Goal: Navigation & Orientation: Find specific page/section

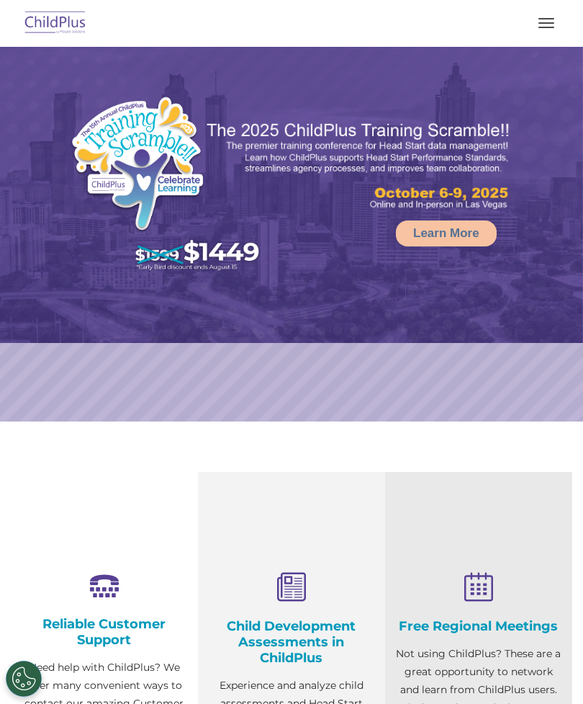
select select "MEDIUM"
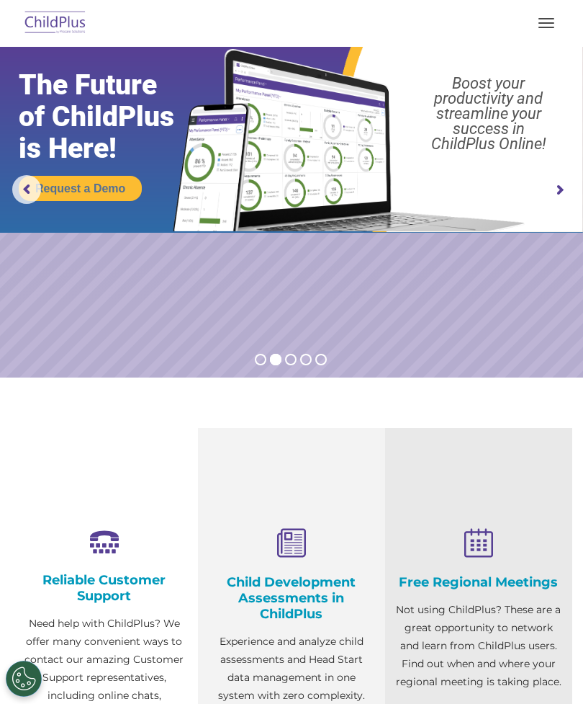
scroll to position [42, 0]
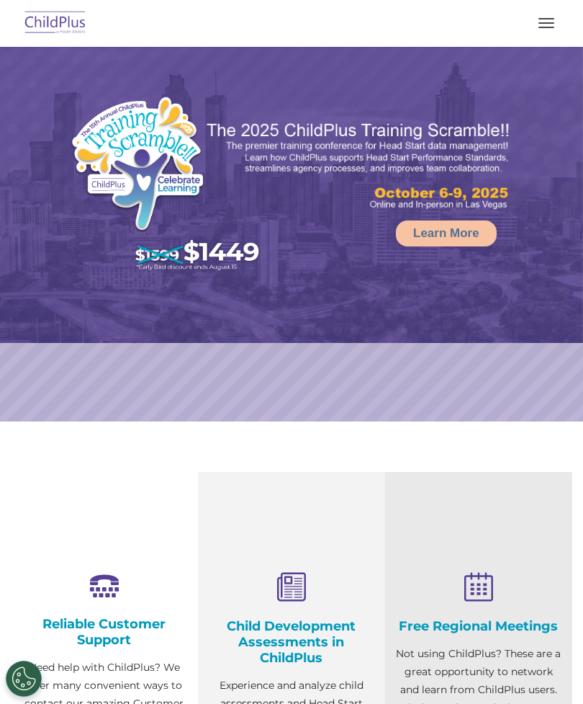
select select "MEDIUM"
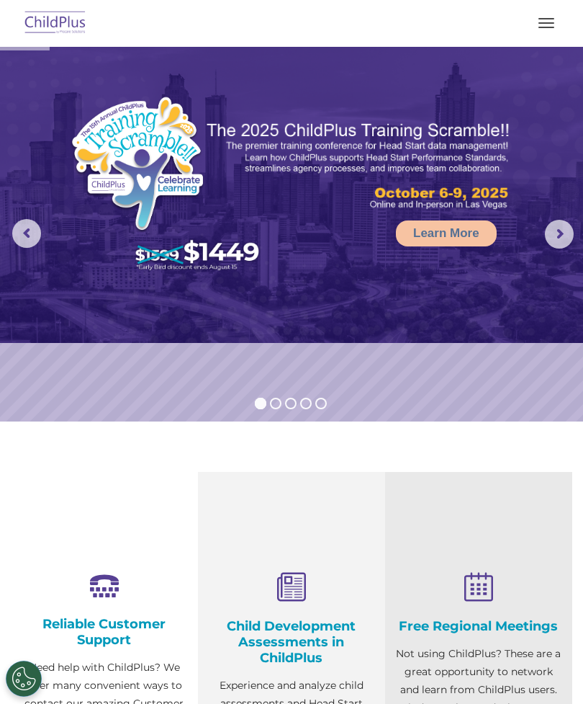
click at [542, 30] on button "button" at bounding box center [546, 23] width 30 height 23
